Goal: Information Seeking & Learning: Learn about a topic

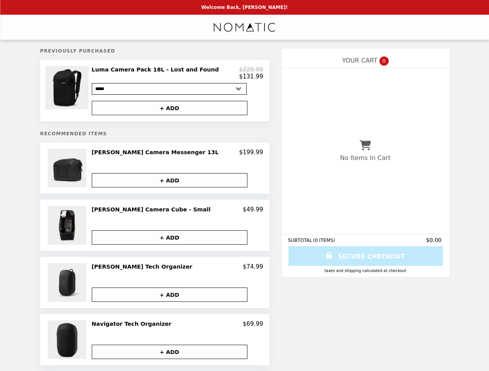
click at [78, 92] on img at bounding box center [67, 87] width 45 height 43
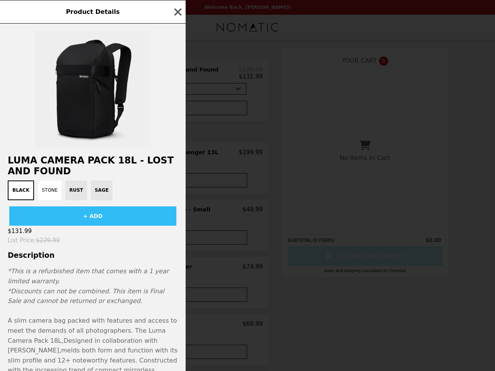
click at [78, 171] on h2 "Luma Camera Pack 18L - Lost and Found" at bounding box center [93, 166] width 186 height 22
click at [177, 156] on h2 "Luma Camera Pack 18L - Lost and Found" at bounding box center [93, 166] width 186 height 22
click at [177, 183] on div "Product Details Luma Camera Pack 18L - Lost and Found Black Stone Rust Sage + A…" at bounding box center [247, 185] width 495 height 371
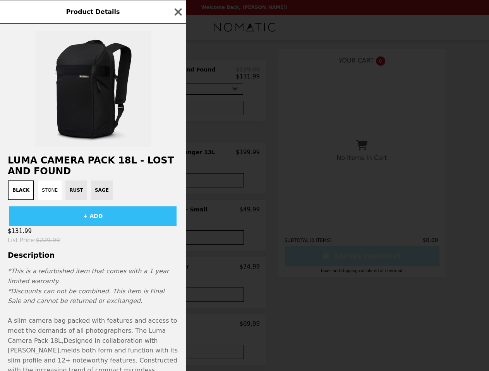
click at [78, 229] on img at bounding box center [64, 225] width 41 height 39
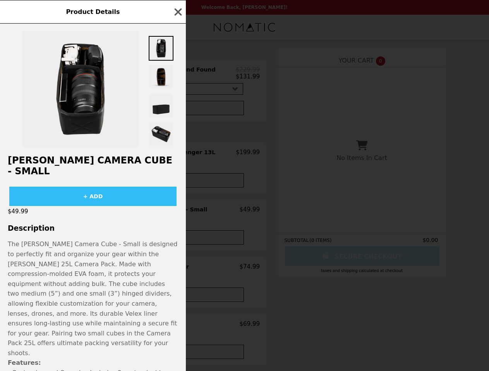
click at [177, 213] on div "Product Details [PERSON_NAME] Camera Cube - Small + ADD $49.99 Description The …" at bounding box center [244, 185] width 489 height 371
click at [177, 241] on p "The [PERSON_NAME] Camera Cube - Small is designed to perfectly fit and organize…" at bounding box center [93, 298] width 170 height 119
